Goal: Information Seeking & Learning: Learn about a topic

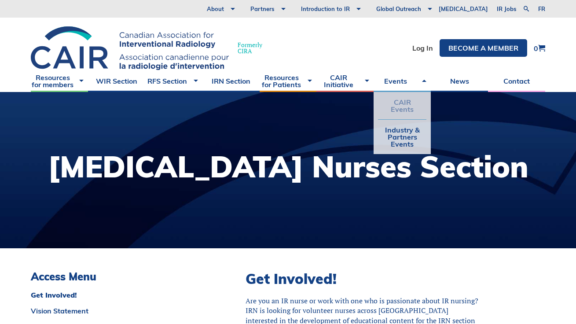
click at [402, 106] on link "CAIR Events" at bounding box center [402, 105] width 48 height 27
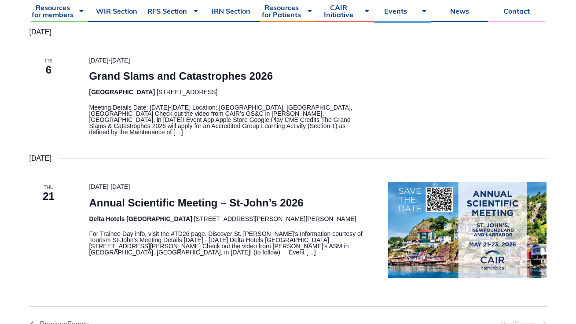
scroll to position [225, 0]
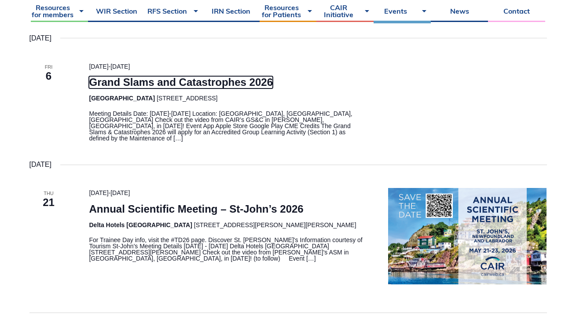
click at [233, 77] on link "Grand Slams and Catastrophes 2026" at bounding box center [181, 82] width 184 height 12
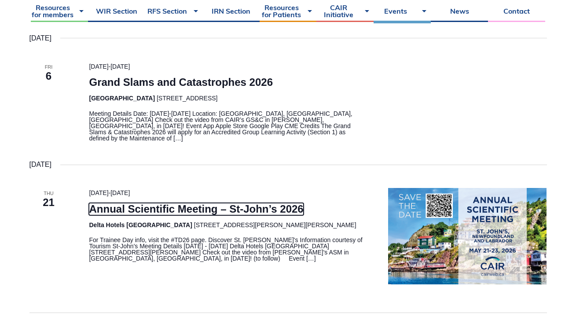
click at [161, 203] on link "Annual Scientific Meeting – St-John’s 2026" at bounding box center [196, 209] width 214 height 12
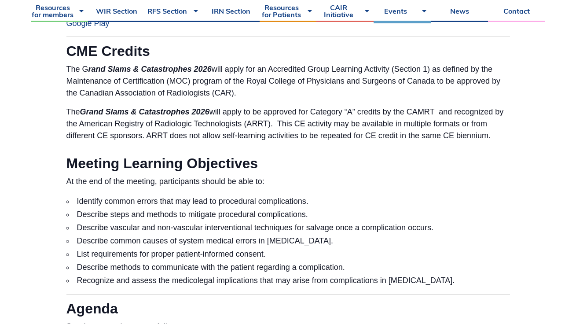
scroll to position [767, 0]
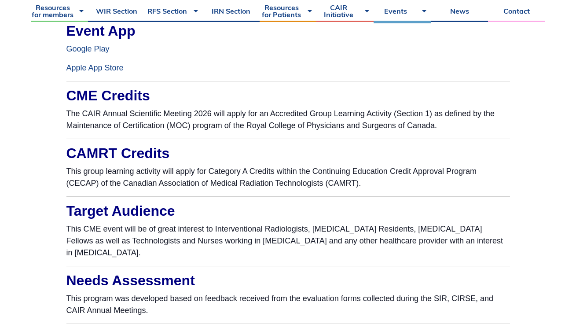
scroll to position [908, 0]
